Goal: Task Accomplishment & Management: Complete application form

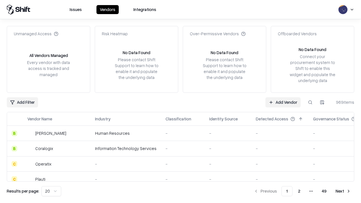
click at [283, 102] on link "Add Vendor" at bounding box center [282, 102] width 35 height 10
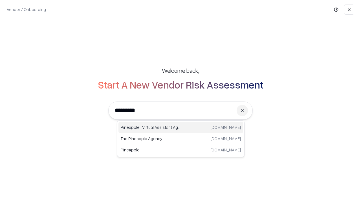
click at [181, 127] on div "Pineapple | Virtual Assistant Agency [DOMAIN_NAME]" at bounding box center [180, 127] width 125 height 11
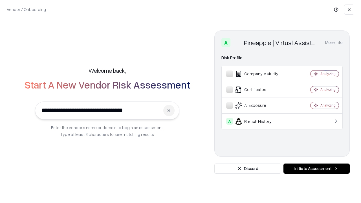
type input "**********"
click at [316, 168] on button "Initiate Assessment" at bounding box center [316, 168] width 66 height 10
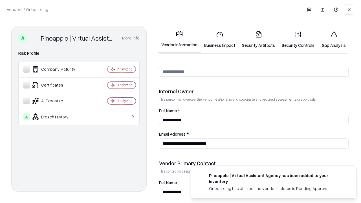
scroll to position [292, 0]
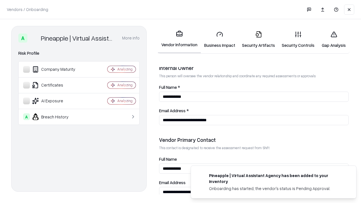
click at [219, 39] on link "Business Impact" at bounding box center [220, 39] width 38 height 26
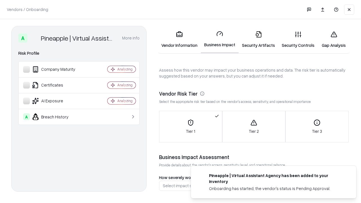
click at [258, 39] on link "Security Artifacts" at bounding box center [258, 39] width 40 height 26
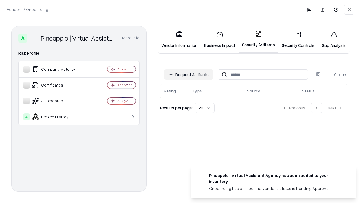
click at [188, 74] on button "Request Artifacts" at bounding box center [188, 74] width 49 height 10
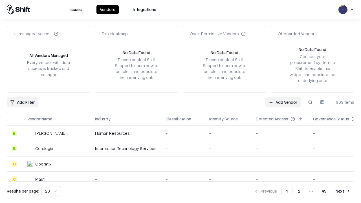
click at [283, 102] on link "Add Vendor" at bounding box center [282, 102] width 35 height 10
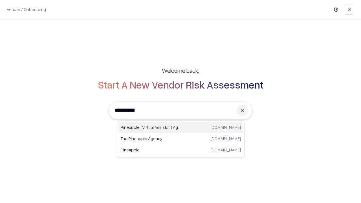
click at [181, 127] on div "Pineapple | Virtual Assistant Agency [DOMAIN_NAME]" at bounding box center [180, 127] width 125 height 11
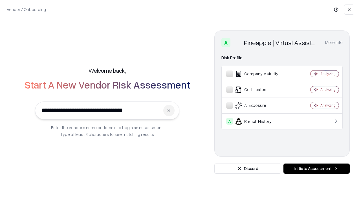
type input "**********"
click at [316, 168] on button "Initiate Assessment" at bounding box center [316, 168] width 66 height 10
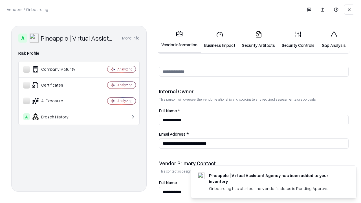
scroll to position [292, 0]
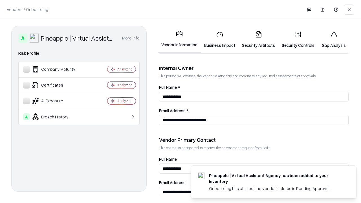
click at [333, 39] on link "Gap Analysis" at bounding box center [333, 39] width 32 height 26
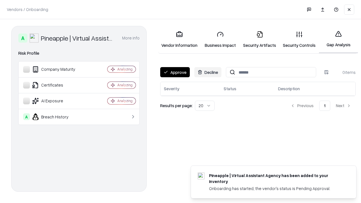
click at [175, 72] on button "Approve" at bounding box center [175, 72] width 30 height 10
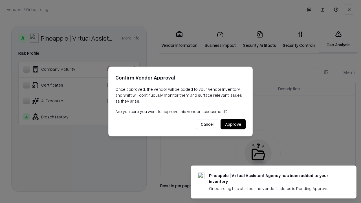
click at [233, 124] on button "Approve" at bounding box center [232, 124] width 25 height 10
